Goal: Task Accomplishment & Management: Manage account settings

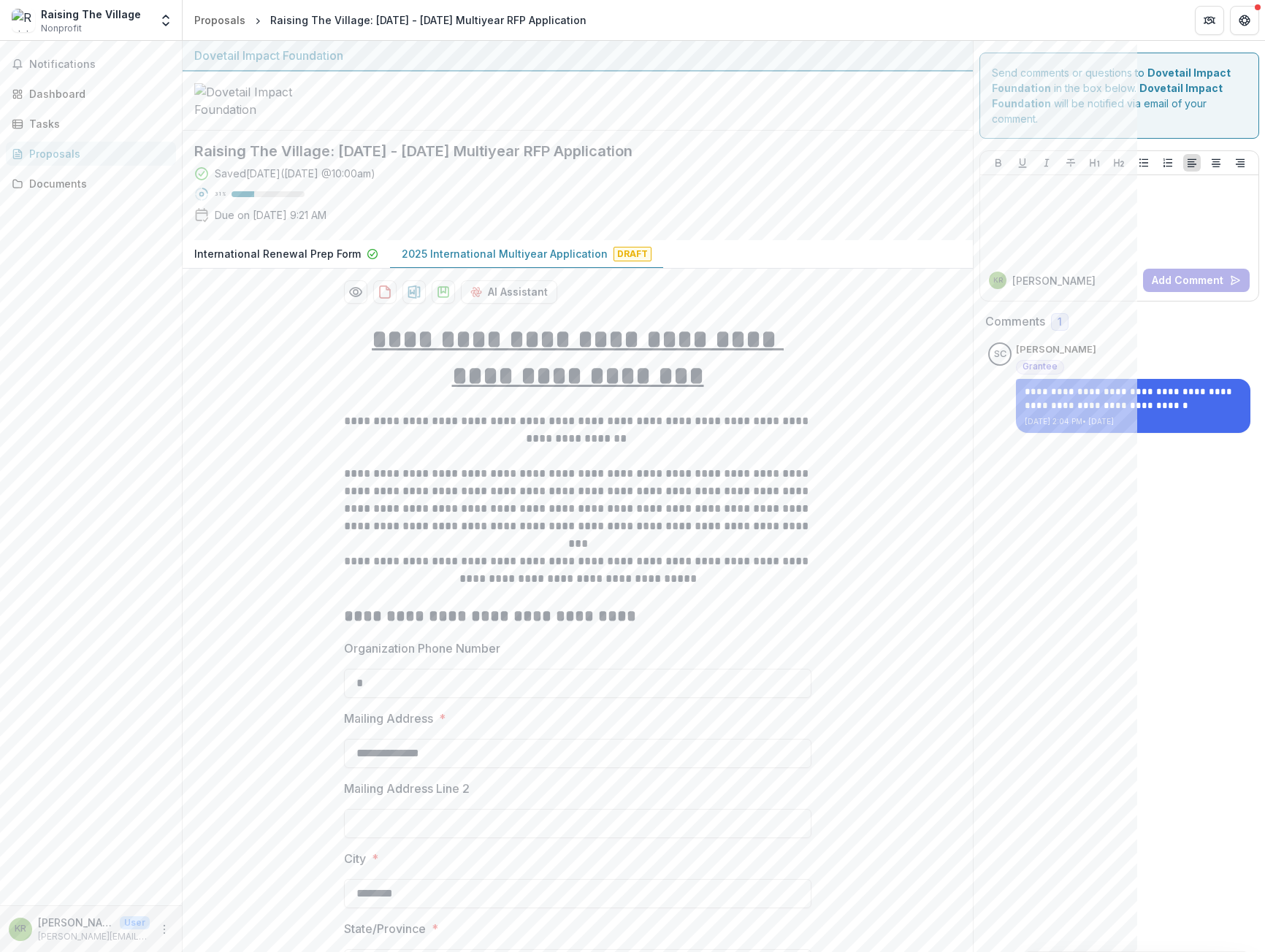
click at [83, 13] on div "Raising The Village" at bounding box center [90, 14] width 100 height 15
click at [165, 939] on div "KR [PERSON_NAME] User [PERSON_NAME][EMAIL_ADDRESS][PERSON_NAME][DOMAIN_NAME]" at bounding box center [90, 929] width 165 height 29
click at [162, 931] on icon "More" at bounding box center [165, 930] width 11 height 11
click at [241, 923] on button "Logout" at bounding box center [261, 923] width 156 height 24
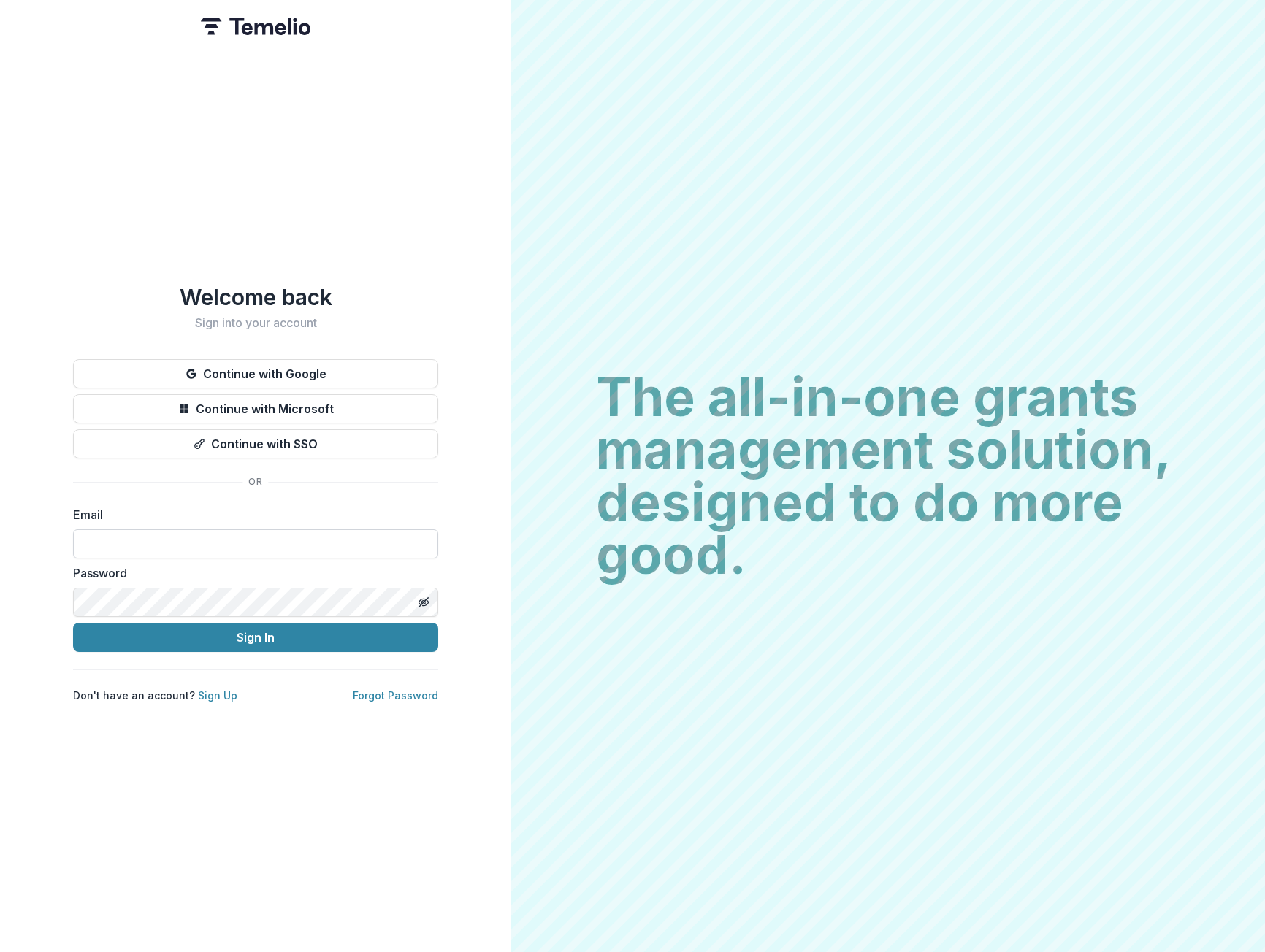
click at [176, 543] on input at bounding box center [256, 544] width 365 height 29
type input "**********"
click at [97, 636] on button "Sign In" at bounding box center [256, 637] width 365 height 29
